Goal: Information Seeking & Learning: Find specific page/section

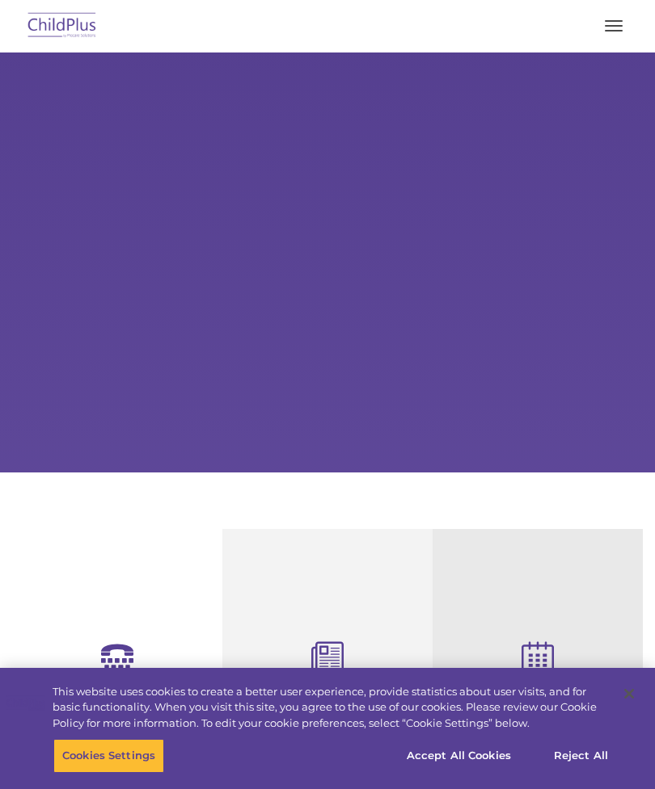
select select "MEDIUM"
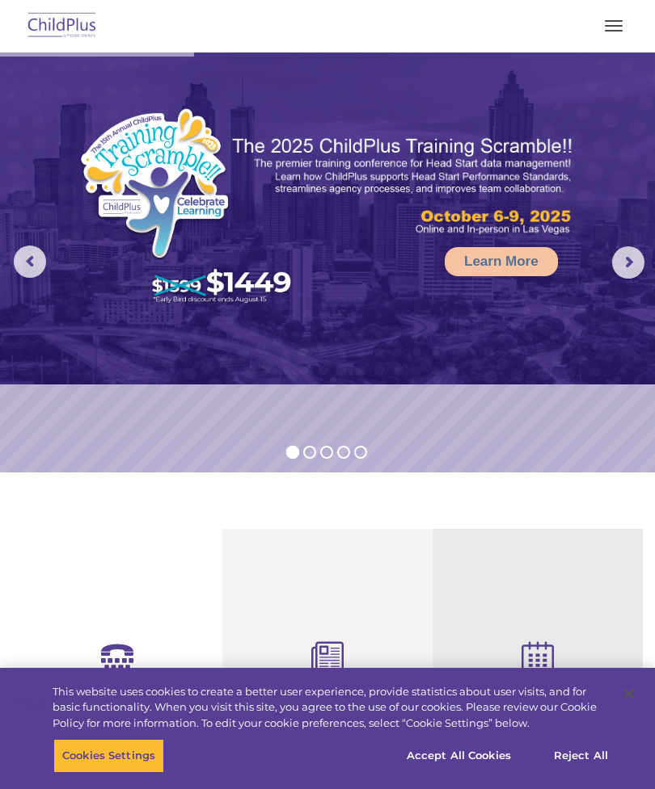
click at [611, 35] on button "button" at bounding box center [613, 26] width 34 height 26
